Goal: Task Accomplishment & Management: Manage account settings

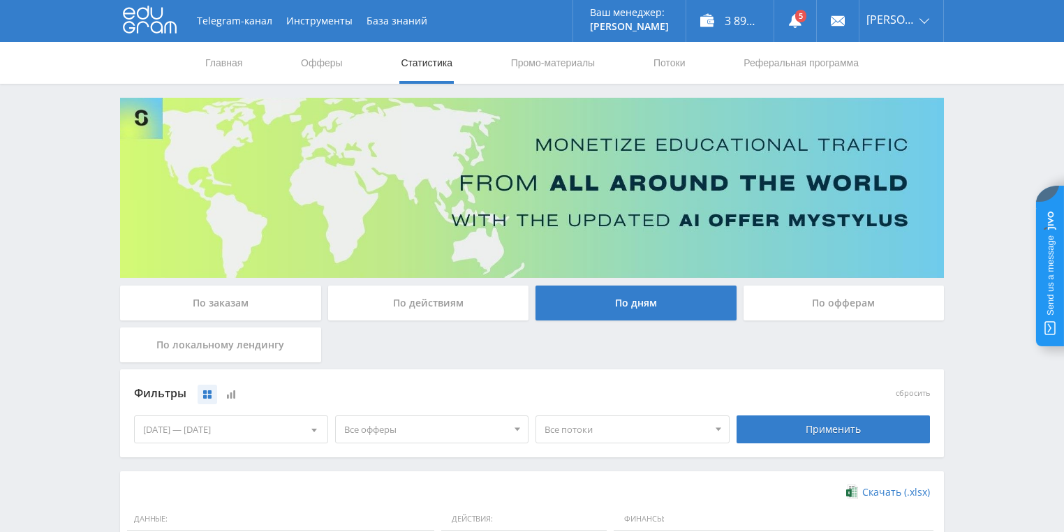
scroll to position [378, 0]
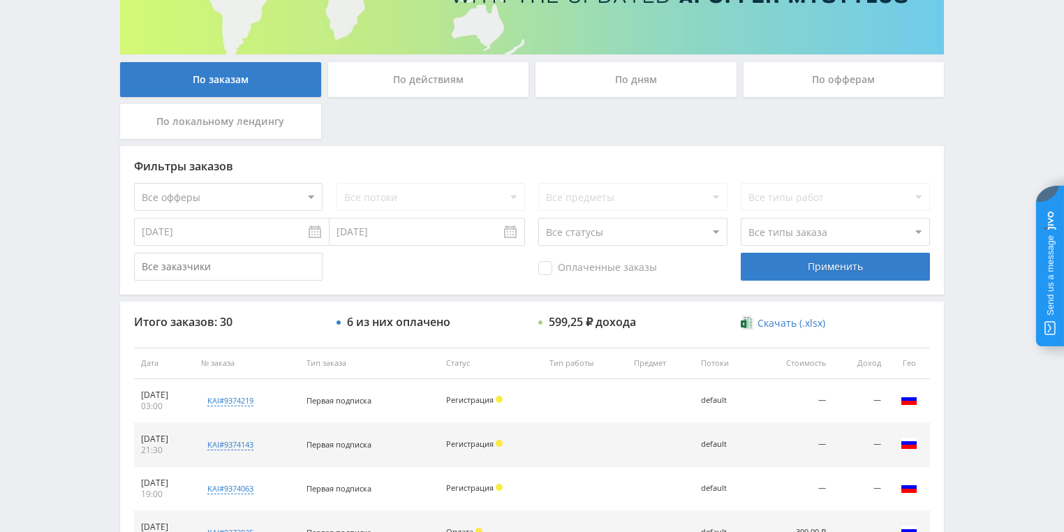
click at [421, 87] on div "По действиям" at bounding box center [428, 79] width 201 height 35
click at [0, 0] on input "По действиям" at bounding box center [0, 0] width 0 height 0
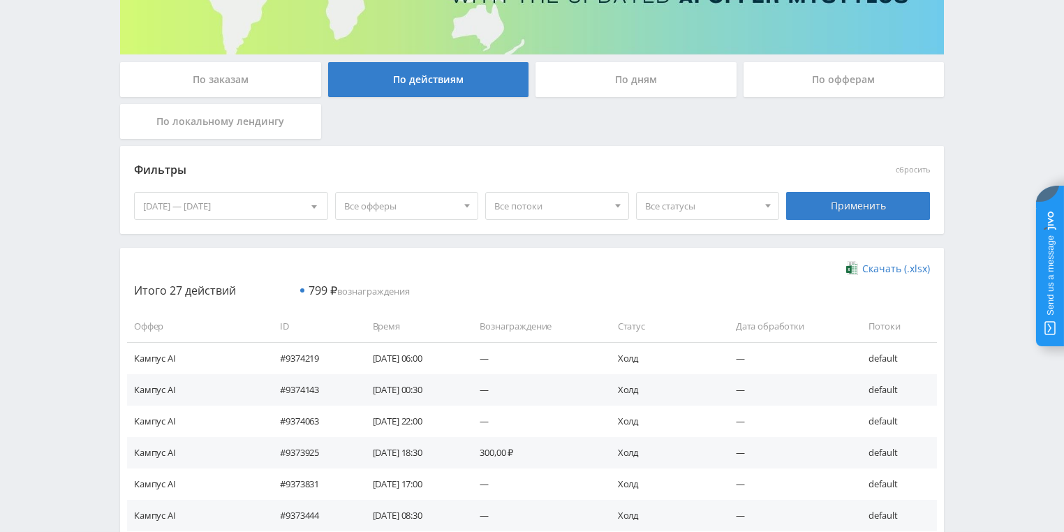
click at [597, 87] on div "По дням" at bounding box center [635, 79] width 201 height 35
click at [0, 0] on input "По дням" at bounding box center [0, 0] width 0 height 0
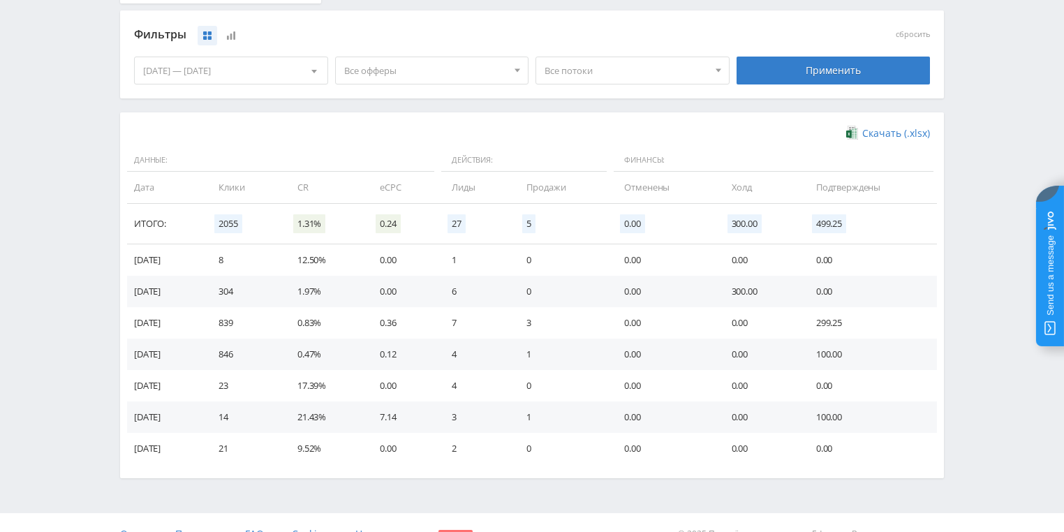
scroll to position [380, 0]
